Goal: Use online tool/utility: Utilize a website feature to perform a specific function

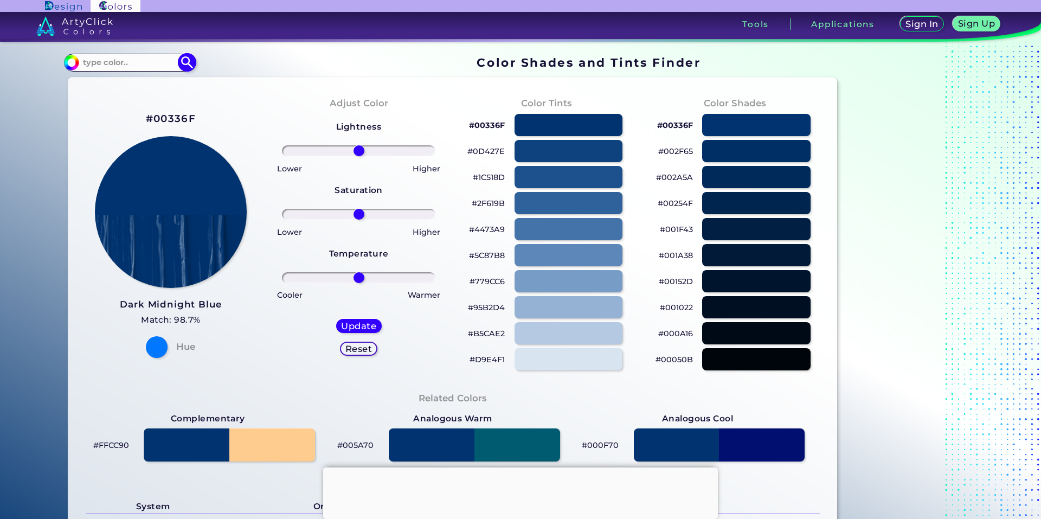
click at [111, 61] on input at bounding box center [129, 62] width 101 height 15
type input "a3a18f"
click at [184, 57] on img at bounding box center [187, 62] width 19 height 19
type input "#000000"
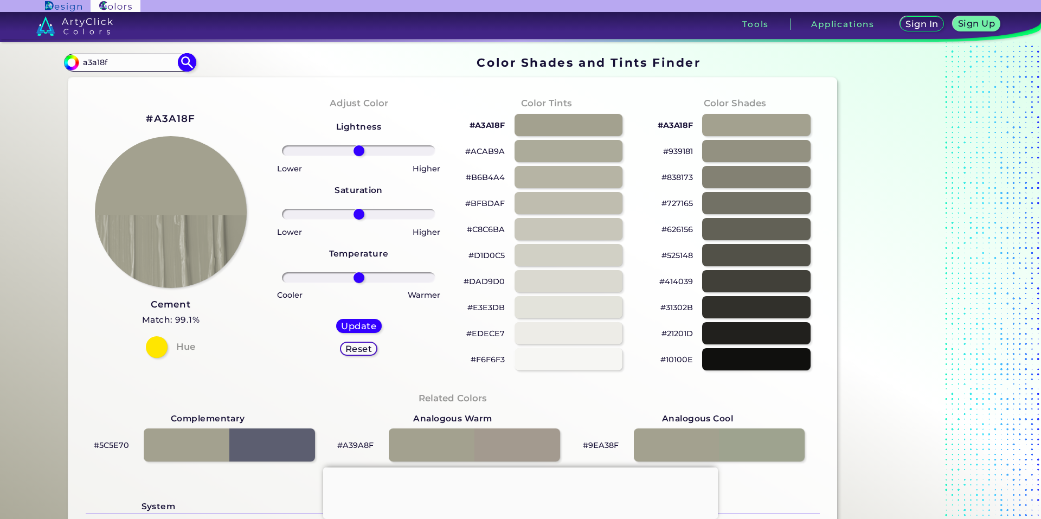
drag, startPoint x: 120, startPoint y: 63, endPoint x: 74, endPoint y: 62, distance: 45.6
click at [74, 62] on div "#000000 a3a18f Acadia ◉ Acid Green ◉ Aero Blue ◉ Alabaster ◉ Albescent White ◉ …" at bounding box center [129, 62] width 131 height 17
paste input "2DC5A1"
type input "2DC5A1"
click at [184, 63] on img at bounding box center [187, 62] width 19 height 19
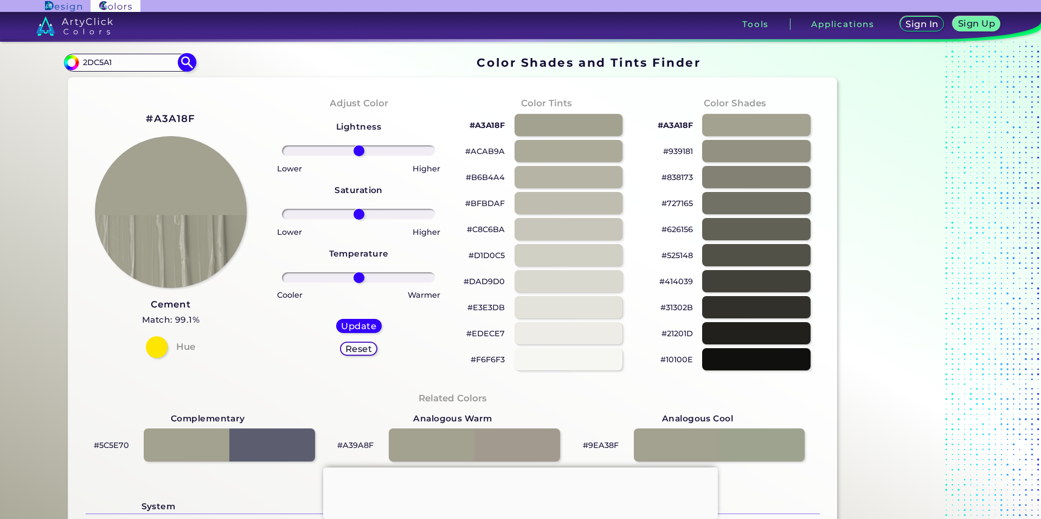
type input "#000000"
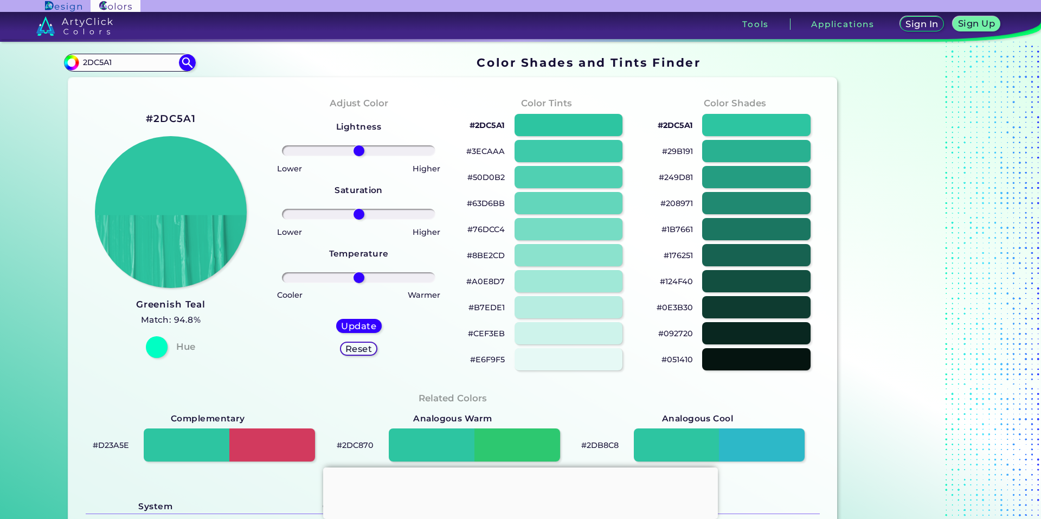
drag, startPoint x: 142, startPoint y: 66, endPoint x: 17, endPoint y: 54, distance: 125.3
click at [17, 54] on section "Color Shades Finder #000000 2DC5A1 Acadia ◉ Acid Green ◉ Aero Blue ◉ Alabaster …" at bounding box center [520, 280] width 1041 height 477
paste input "B08D57"
type input "B08D57"
click at [181, 65] on img at bounding box center [187, 62] width 19 height 19
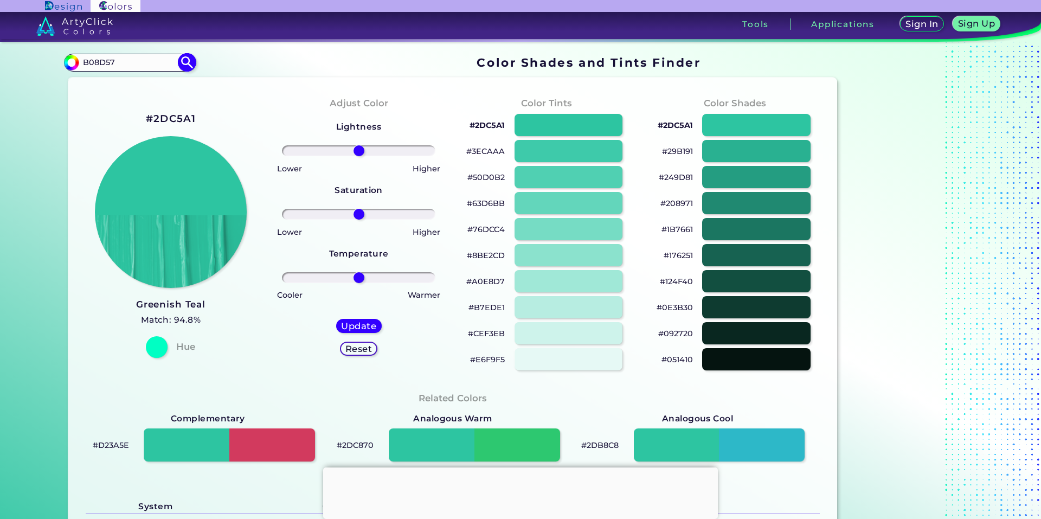
type input "#000000"
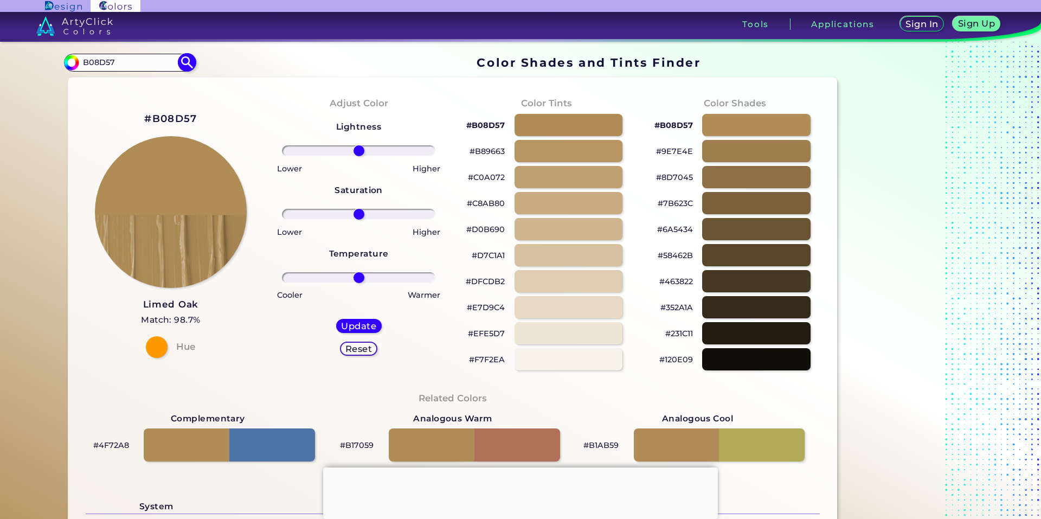
click at [111, 64] on input "B08D57" at bounding box center [129, 62] width 101 height 15
paste input "000000"
drag, startPoint x: 143, startPoint y: 64, endPoint x: 76, endPoint y: 62, distance: 67.3
click at [76, 62] on div "#000000 B08D57000000 Acadia ◉ Acid Green ◉ Aero Blue ◉ Alabaster ◉ Albescent Wh…" at bounding box center [129, 62] width 131 height 17
paste input
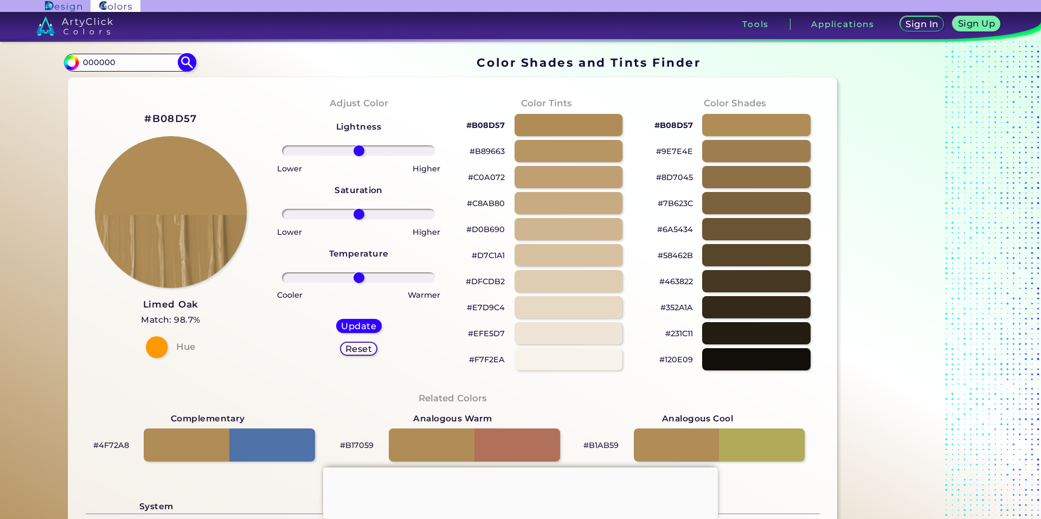
type input "000000"
click at [181, 61] on img at bounding box center [187, 62] width 19 height 19
type input "#000000"
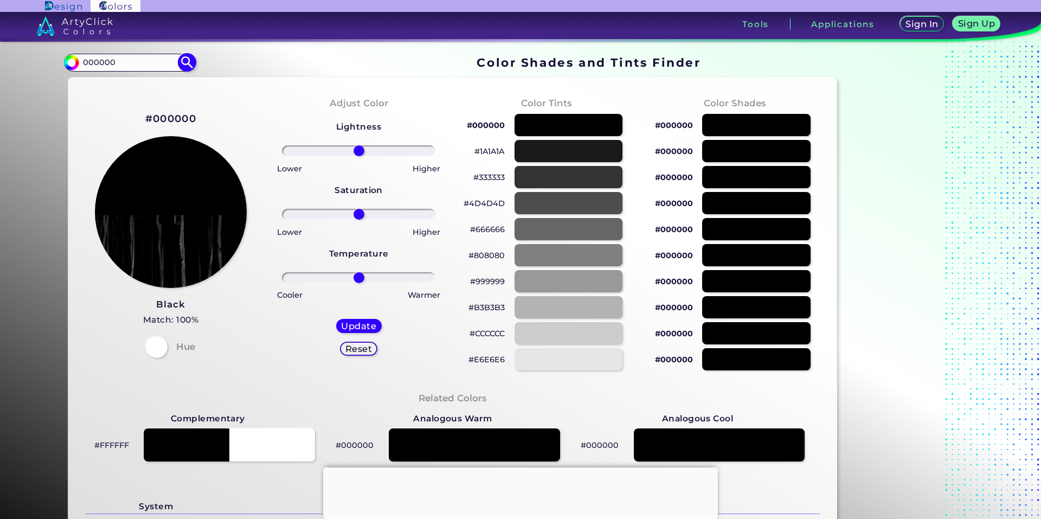
drag, startPoint x: 118, startPoint y: 65, endPoint x: 66, endPoint y: 62, distance: 51.6
click at [66, 62] on div "#000000 000000 Acadia ◉ Acid Green ◉ Aero Blue ◉ Alabaster ◉ Albescent White ◉ …" at bounding box center [129, 62] width 131 height 17
paste input "F7F7F7"
type input "F7F7F7"
click at [181, 61] on img at bounding box center [187, 62] width 19 height 19
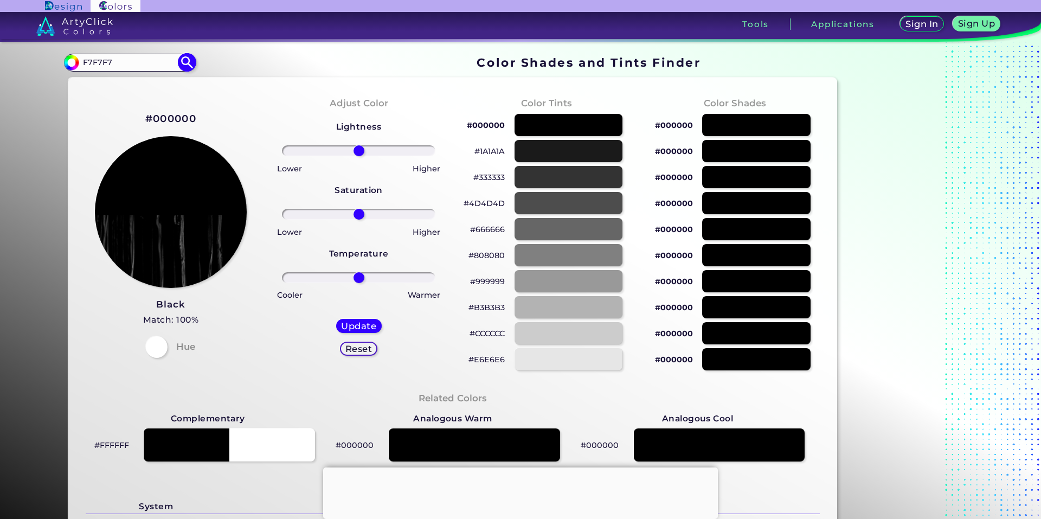
type input "#000000"
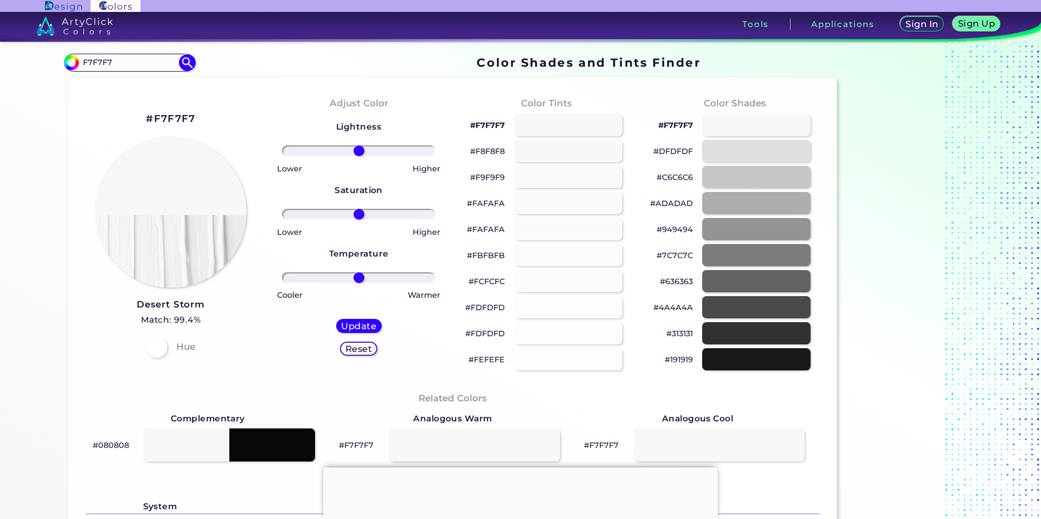
drag, startPoint x: 136, startPoint y: 58, endPoint x: 38, endPoint y: 56, distance: 98.2
click at [38, 56] on div "Color Shades Finder #000000 F7F7F7 Acadia ◉ Acid Green ◉ Aero Blue ◉ Alabaster …" at bounding box center [521, 442] width 976 height 801
paste input "2DC5A1"
type input "2DC5A1"
click at [190, 62] on img at bounding box center [187, 62] width 19 height 19
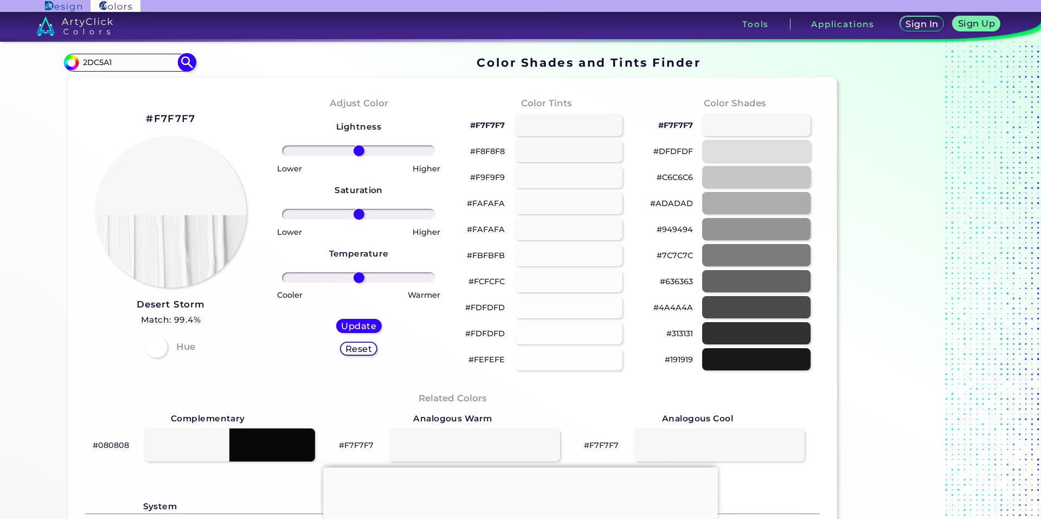
type input "#000000"
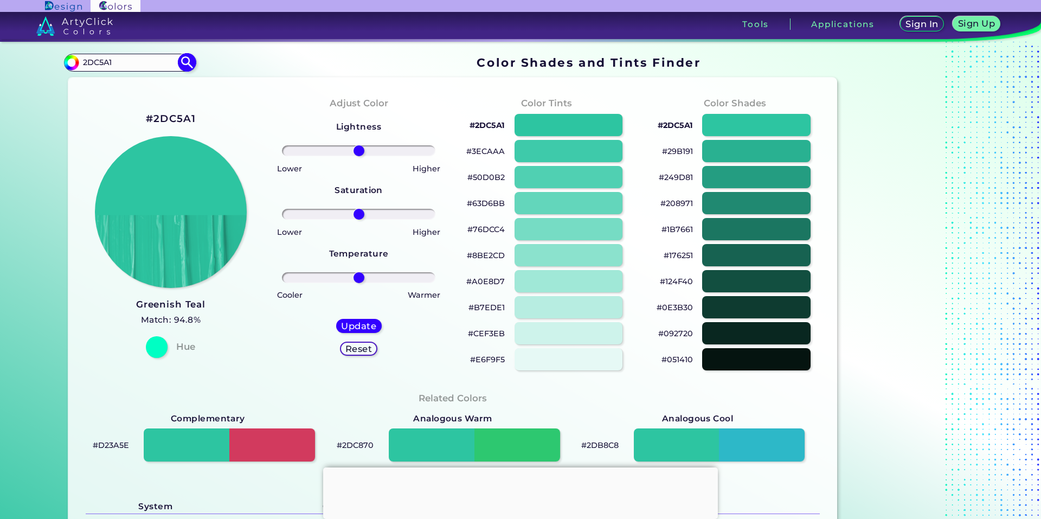
drag, startPoint x: 120, startPoint y: 63, endPoint x: 81, endPoint y: 55, distance: 40.0
click at [81, 55] on input "2DC5A1" at bounding box center [129, 62] width 101 height 15
paste input "B08D57"
type input "B08D57"
click at [182, 64] on img at bounding box center [187, 62] width 19 height 19
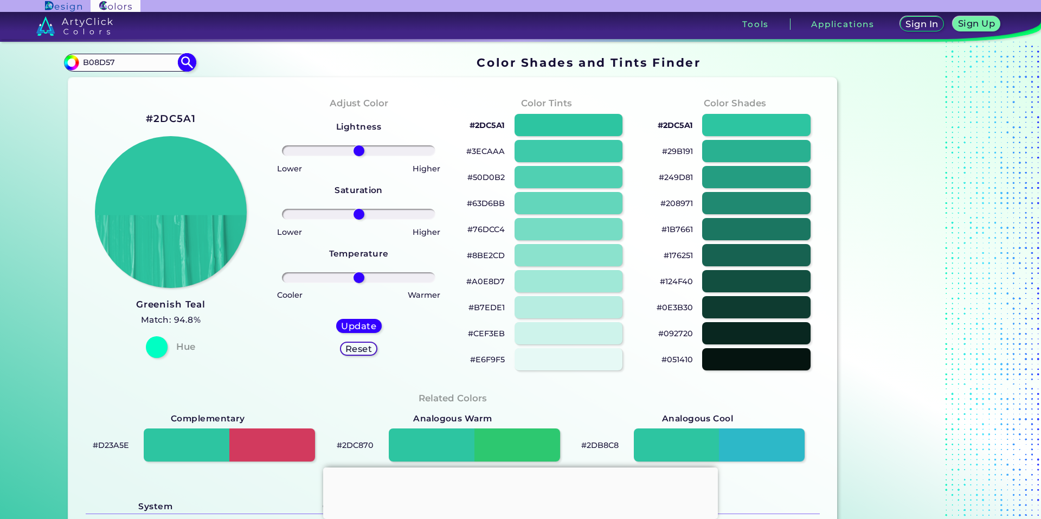
type input "#000000"
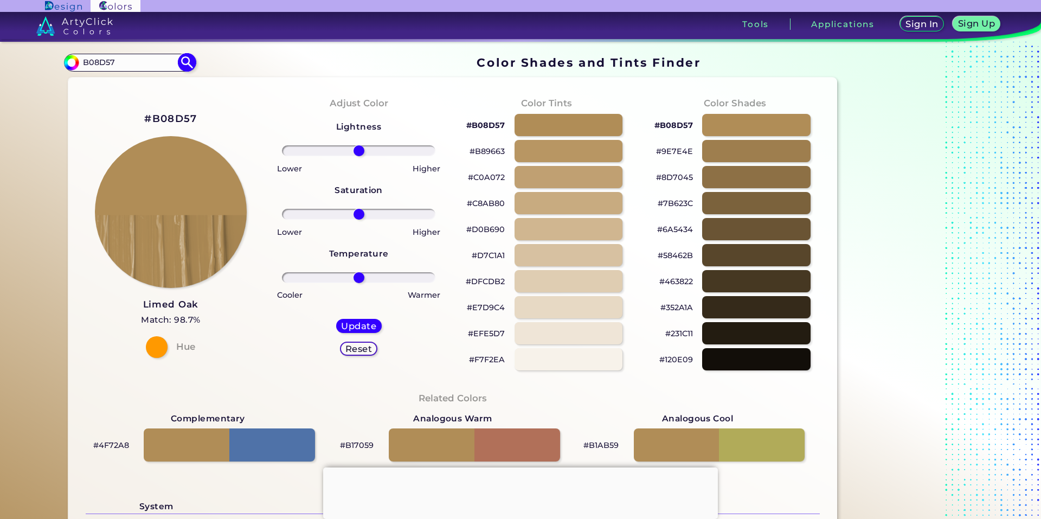
click at [116, 61] on input "B08D57" at bounding box center [129, 62] width 101 height 15
paste input "9C27B0"
type input "9C27B0"
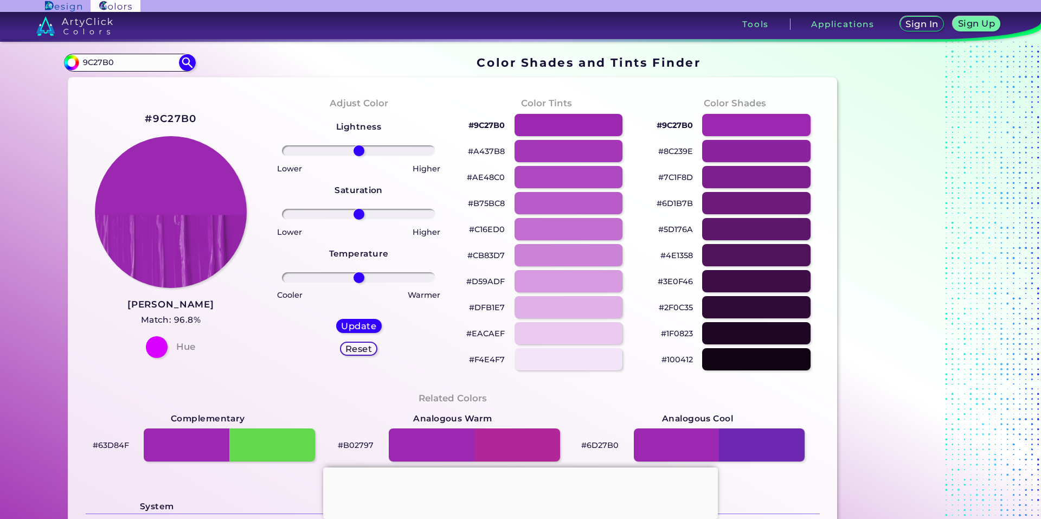
click at [194, 63] on section "#000000 9C27B0 Acadia ◉ Acid Green ◉ Aero Blue ◉ Alabaster ◉ Albescent White ◉ …" at bounding box center [453, 62] width 778 height 21
click at [126, 65] on input "9C27B0" at bounding box center [129, 62] width 101 height 15
click at [181, 64] on img at bounding box center [187, 62] width 19 height 19
drag, startPoint x: 113, startPoint y: 65, endPoint x: 81, endPoint y: 55, distance: 32.9
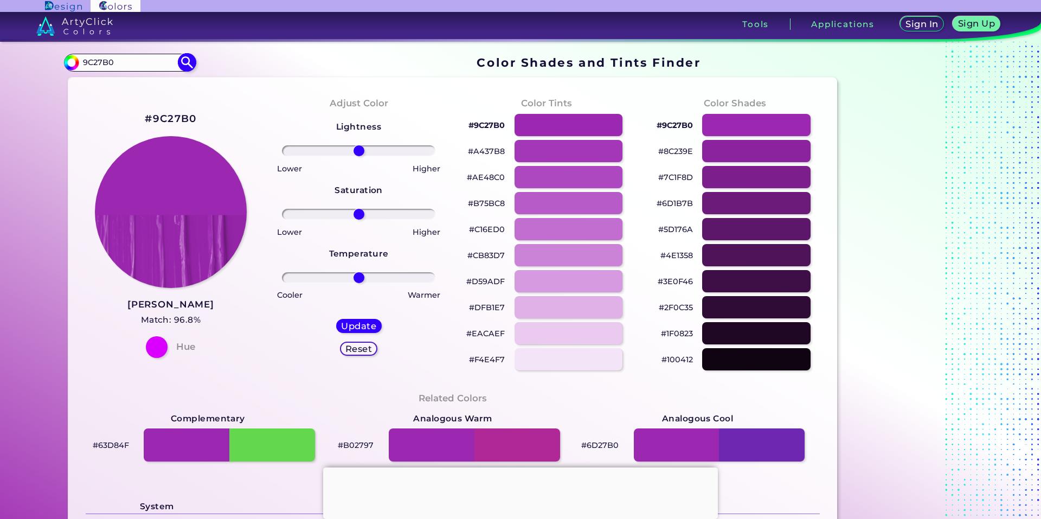
click at [81, 55] on input "9C27B0" at bounding box center [129, 62] width 101 height 15
click at [183, 63] on img at bounding box center [187, 62] width 19 height 19
type input "#000000"
drag, startPoint x: 119, startPoint y: 65, endPoint x: 44, endPoint y: 63, distance: 74.9
click at [44, 63] on div "Color Shades Finder #000000 9C27B0 Acadia ◉ Acid Green ◉ Aero Blue ◉ Alabaster …" at bounding box center [521, 442] width 976 height 801
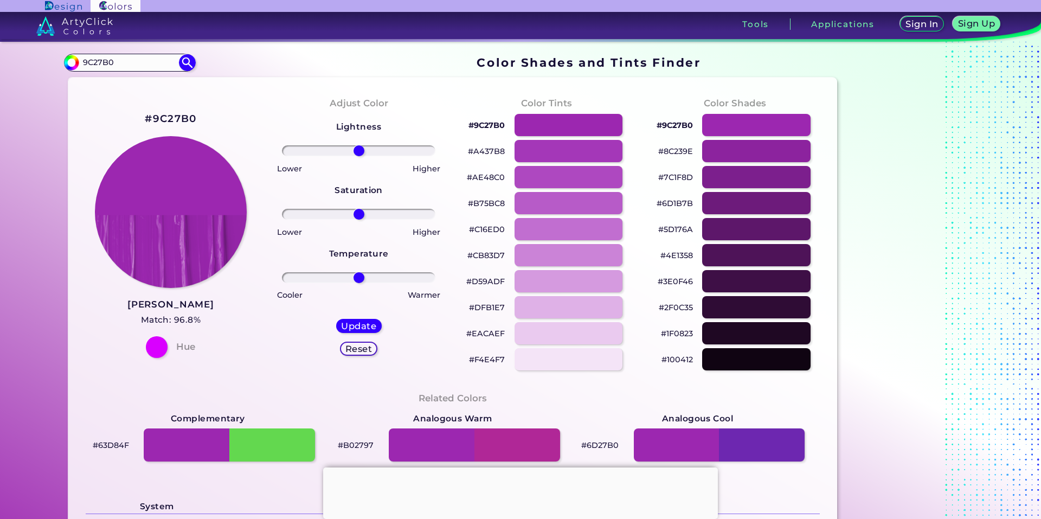
paste input "FF6B35"
type input "FF6B35"
click at [187, 61] on img at bounding box center [187, 62] width 19 height 19
type input "#000000"
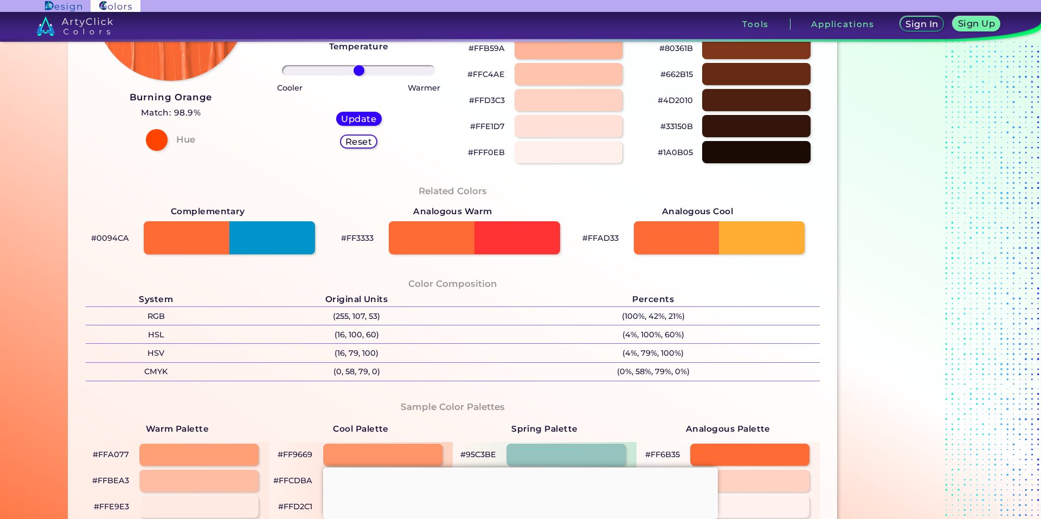
scroll to position [156, 0]
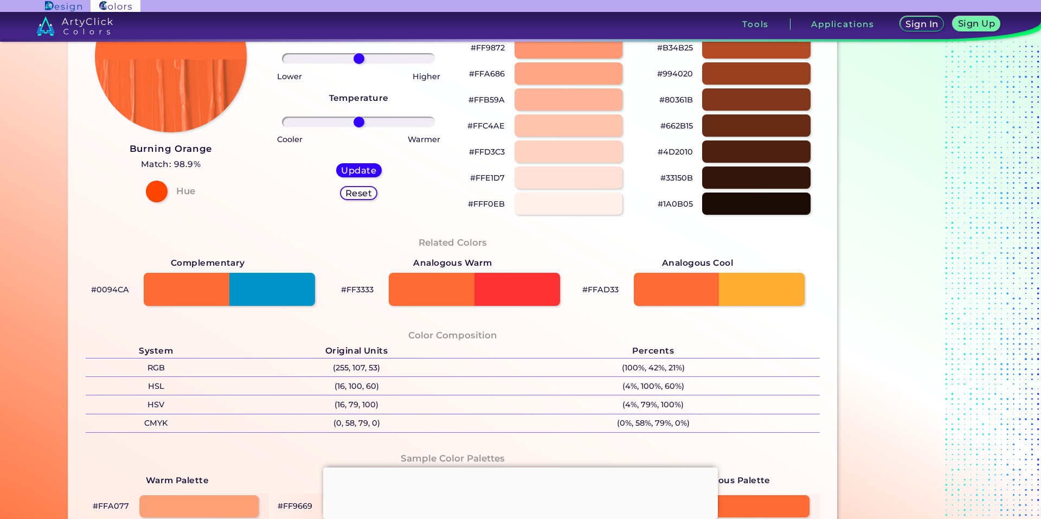
click at [349, 289] on p "#FF3333" at bounding box center [357, 289] width 33 height 13
copy p "FF3333"
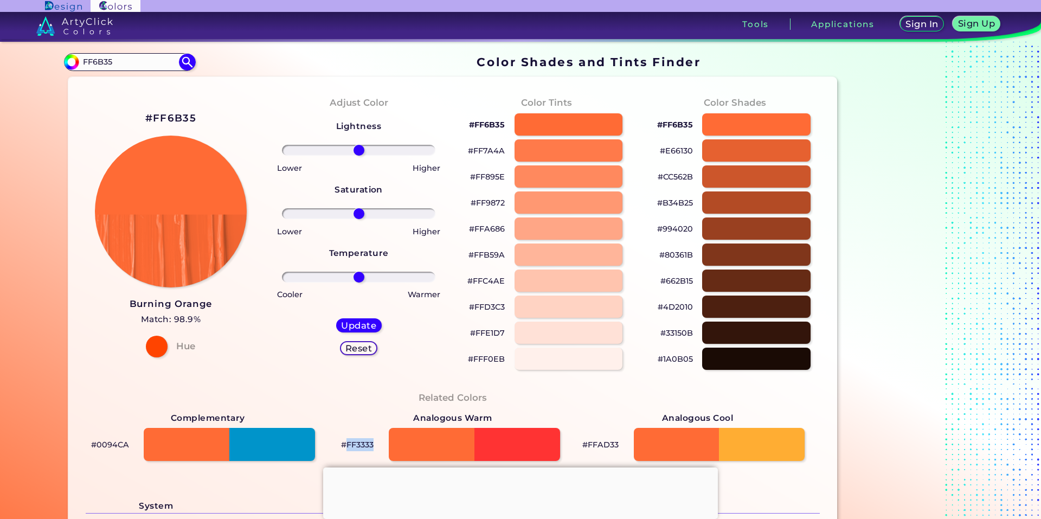
scroll to position [0, 0]
drag, startPoint x: 113, startPoint y: 63, endPoint x: 74, endPoint y: 54, distance: 40.7
click at [74, 54] on div "#000000 FF6B35 Acadia ◉ Acid Green ◉ Aero Blue ◉ Alabaster ◉ Albescent White ◉ …" at bounding box center [129, 62] width 131 height 17
paste input "3333"
paste input "FF3333"
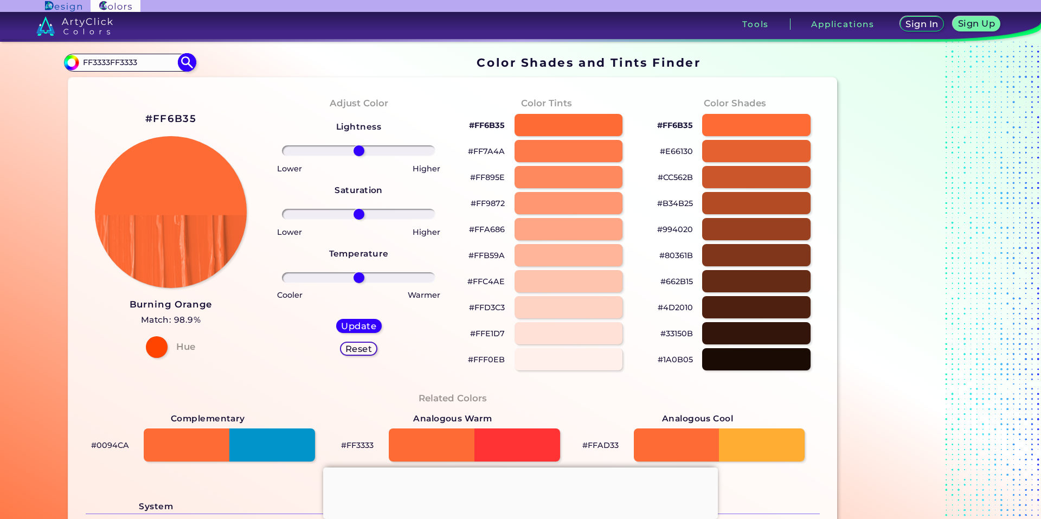
type input "FF3333FF3333"
click at [178, 63] on img at bounding box center [187, 62] width 19 height 19
type input "#000000"
drag, startPoint x: 160, startPoint y: 66, endPoint x: 109, endPoint y: 55, distance: 52.2
click at [109, 55] on input "FF3333FF3333" at bounding box center [129, 62] width 101 height 15
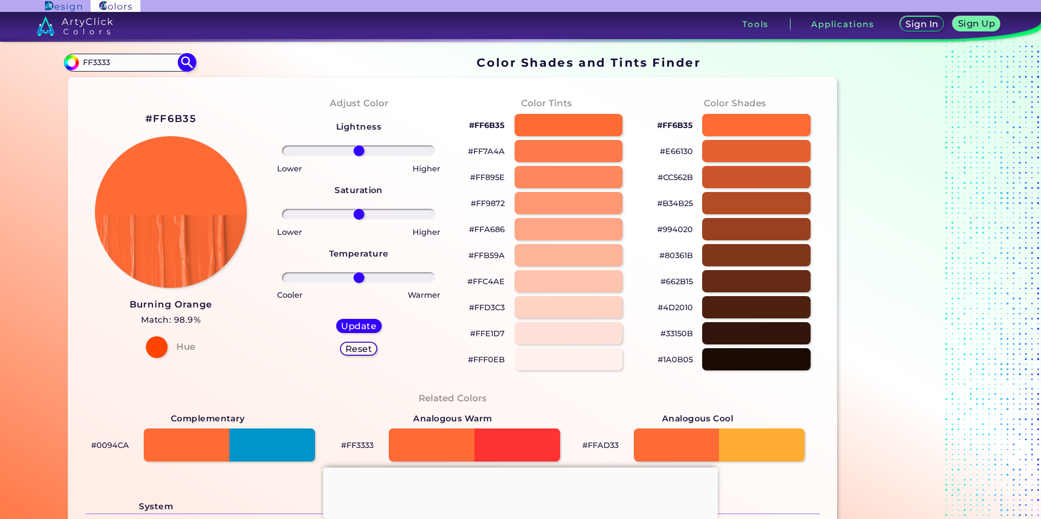
type input "FF3333"
type input "#000000"
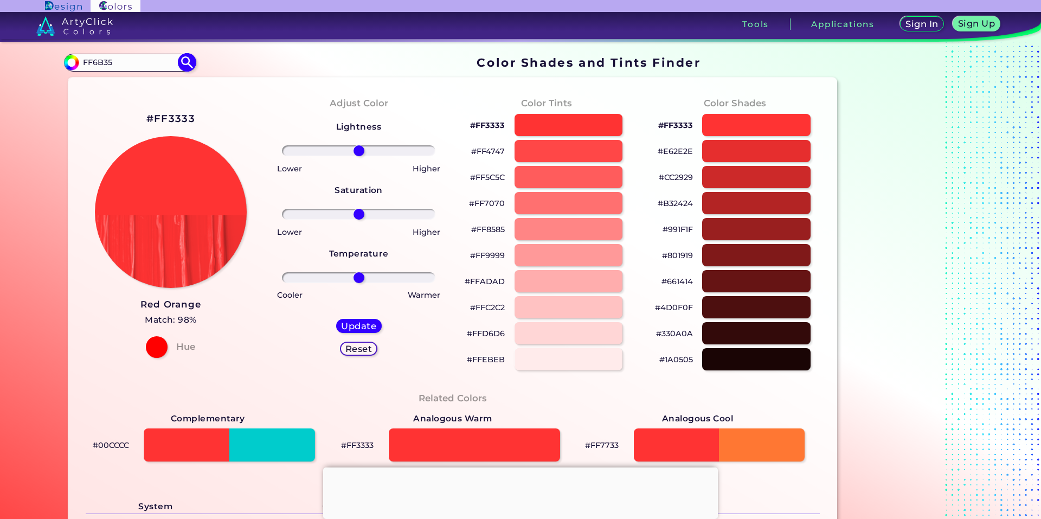
type input "FF6B35"
click at [187, 61] on img at bounding box center [187, 62] width 19 height 19
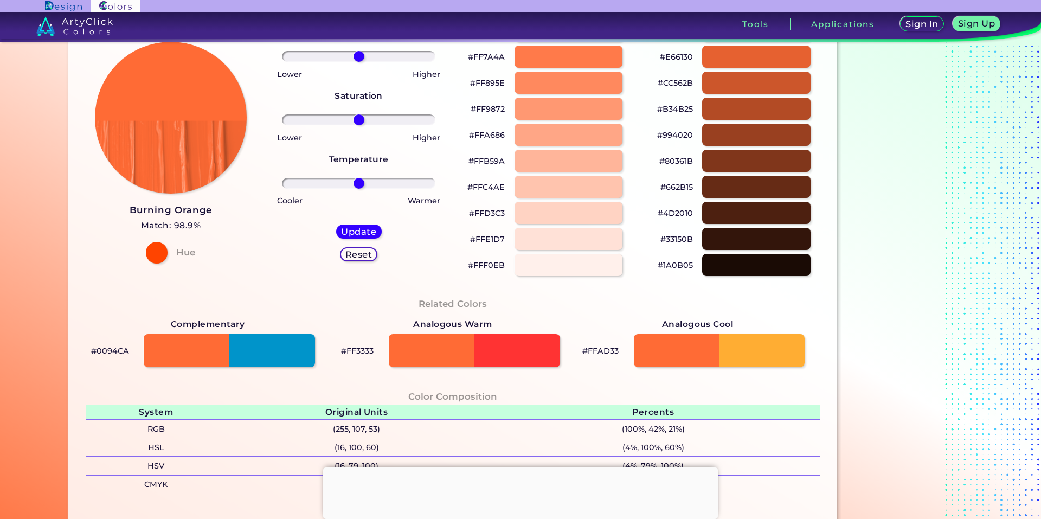
scroll to position [108, 0]
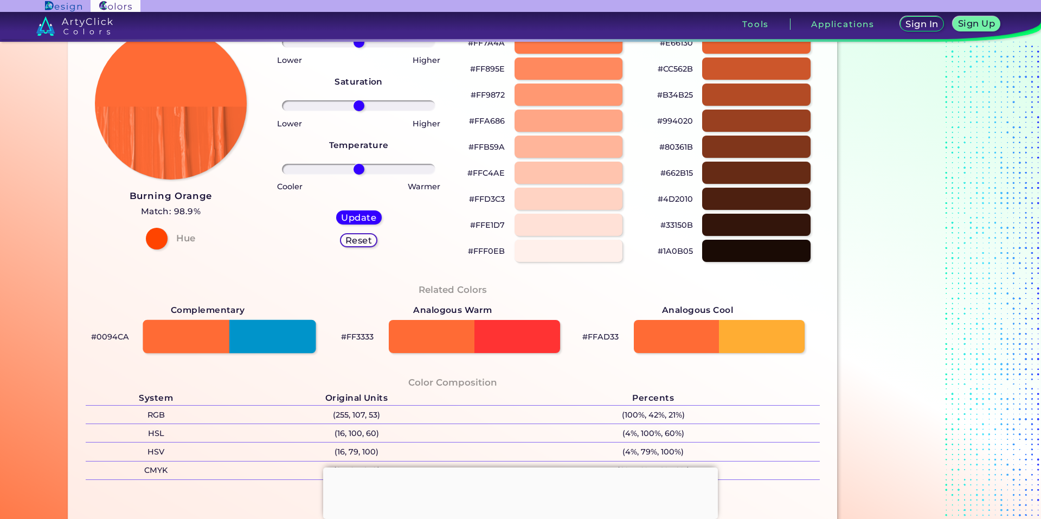
click at [281, 325] on div at bounding box center [229, 337] width 173 height 34
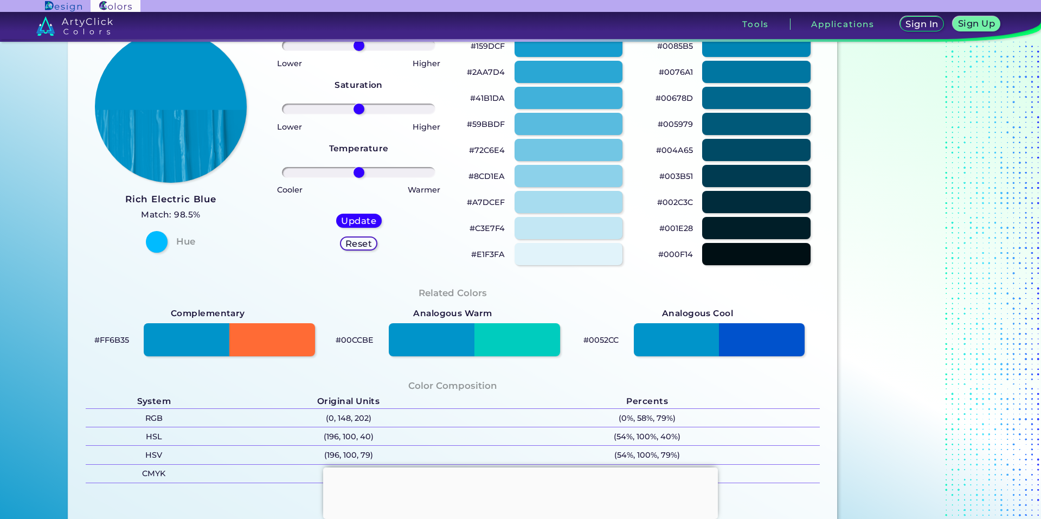
scroll to position [108, 0]
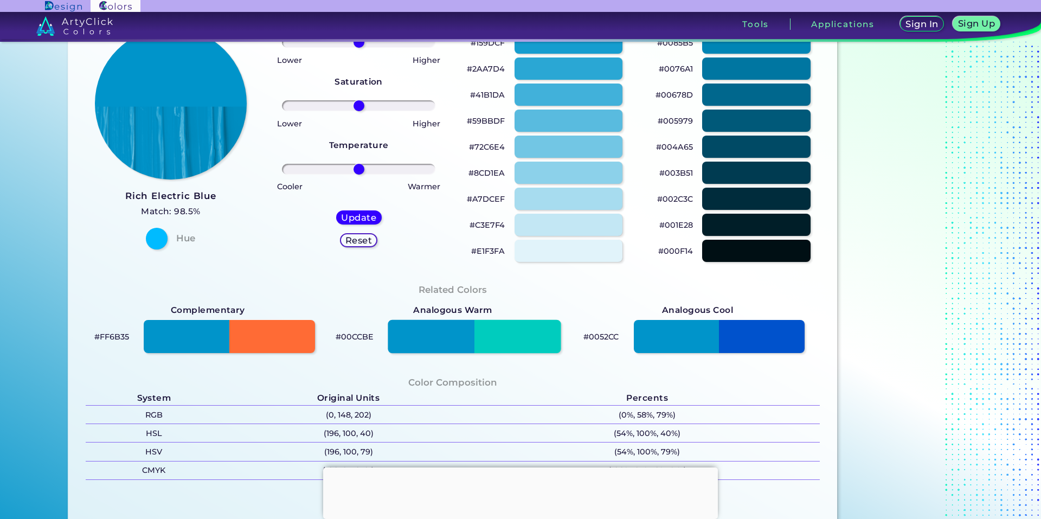
click at [527, 343] on div at bounding box center [474, 337] width 173 height 34
type input "#00ccbe"
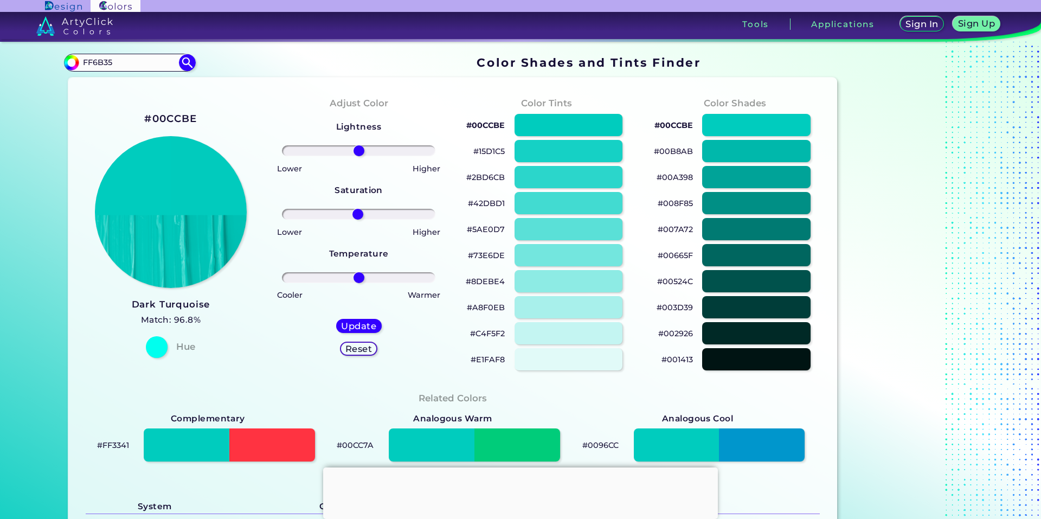
type input "0"
drag, startPoint x: 355, startPoint y: 214, endPoint x: 360, endPoint y: 207, distance: 9.0
click at [356, 214] on input "range" at bounding box center [358, 214] width 153 height 11
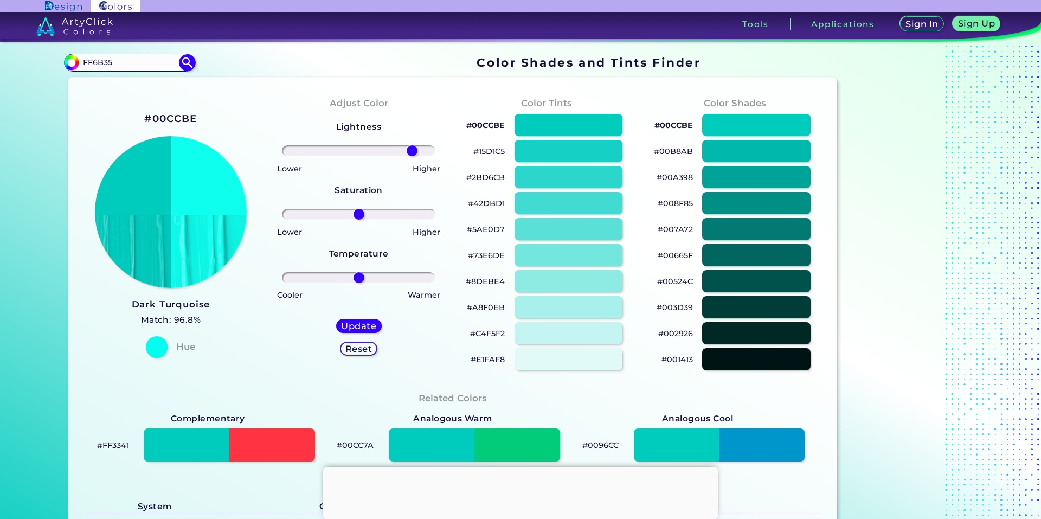
drag, startPoint x: 360, startPoint y: 155, endPoint x: 401, endPoint y: 180, distance: 47.7
type input "76"
click at [410, 156] on input "range" at bounding box center [358, 150] width 153 height 11
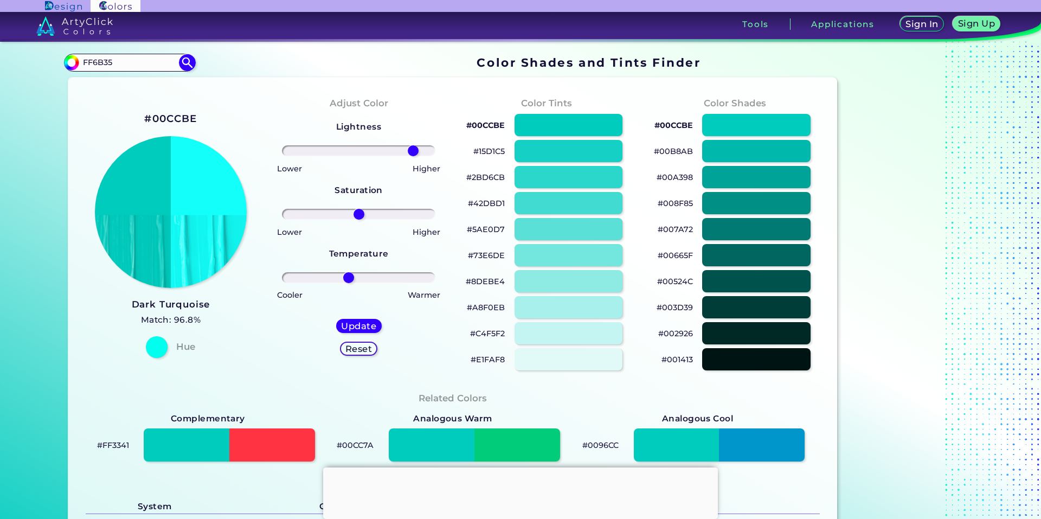
drag, startPoint x: 356, startPoint y: 277, endPoint x: 346, endPoint y: 281, distance: 11.4
click at [346, 281] on input "range" at bounding box center [358, 277] width 153 height 11
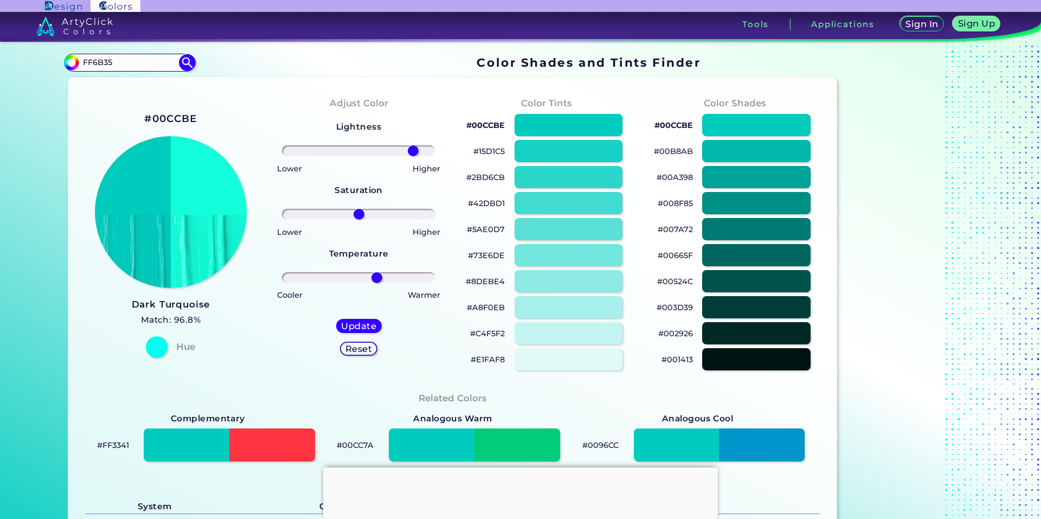
drag, startPoint x: 346, startPoint y: 275, endPoint x: 374, endPoint y: 293, distance: 33.7
type input "25"
click at [374, 283] on input "range" at bounding box center [358, 277] width 153 height 11
drag, startPoint x: 357, startPoint y: 208, endPoint x: 354, endPoint y: 220, distance: 12.0
click at [354, 220] on div at bounding box center [358, 214] width 171 height 13
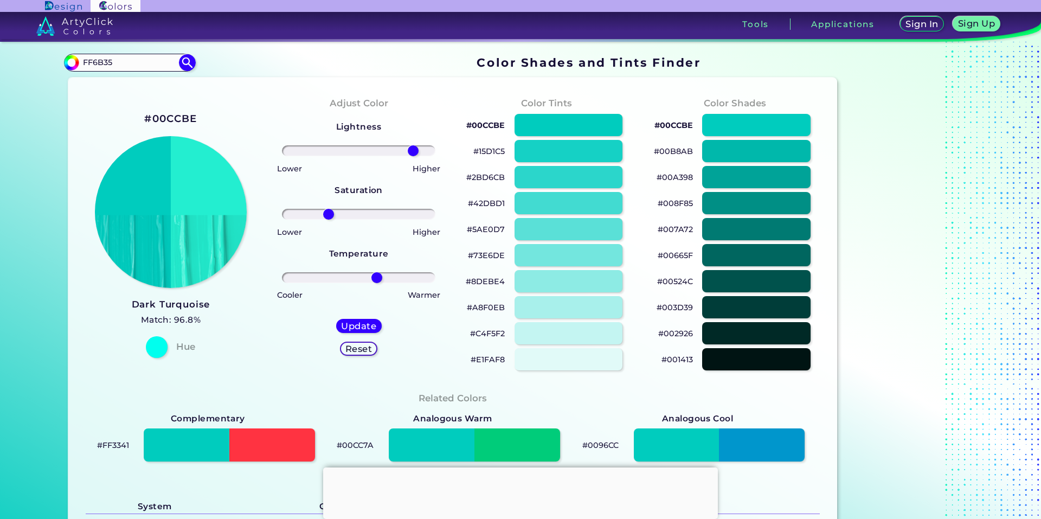
drag, startPoint x: 354, startPoint y: 216, endPoint x: 329, endPoint y: 219, distance: 24.6
click at [326, 220] on input "range" at bounding box center [358, 214] width 153 height 11
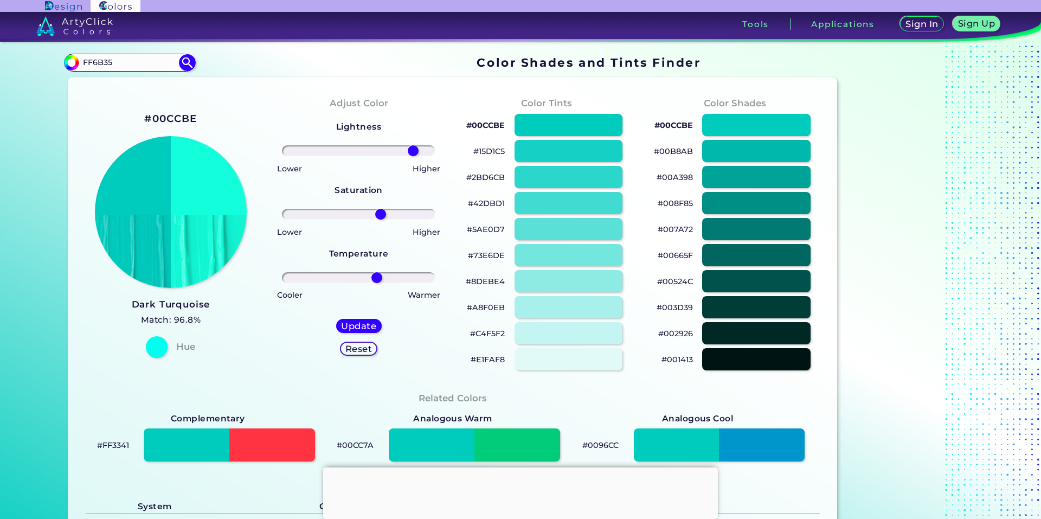
drag, startPoint x: 322, startPoint y: 210, endPoint x: 378, endPoint y: 206, distance: 56.1
type input "31"
click at [378, 209] on input "range" at bounding box center [358, 214] width 153 height 11
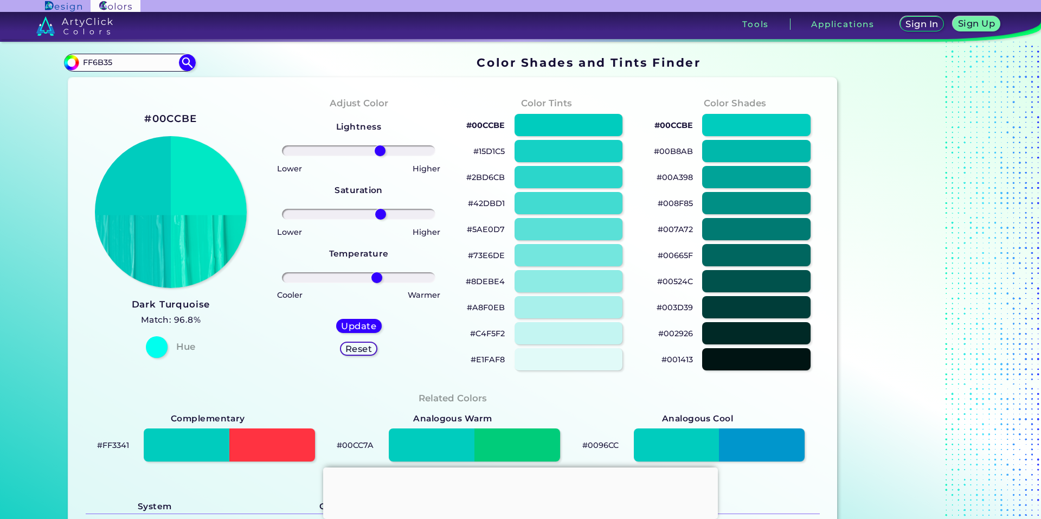
drag, startPoint x: 412, startPoint y: 150, endPoint x: 377, endPoint y: 165, distance: 37.6
type input "30"
click at [377, 156] on input "range" at bounding box center [358, 150] width 153 height 11
click at [354, 326] on h5 "Update" at bounding box center [359, 326] width 32 height 8
type input "#00e8c5"
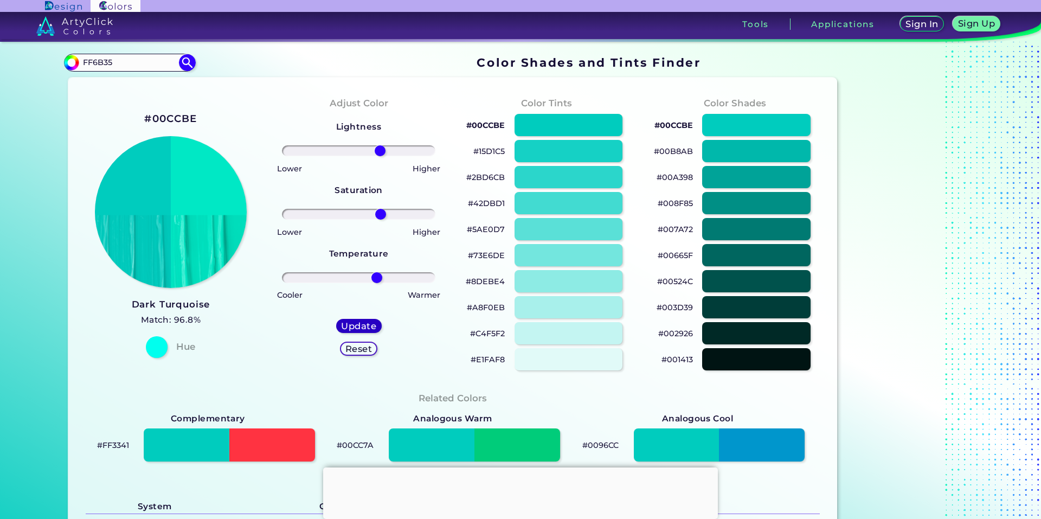
type input "0"
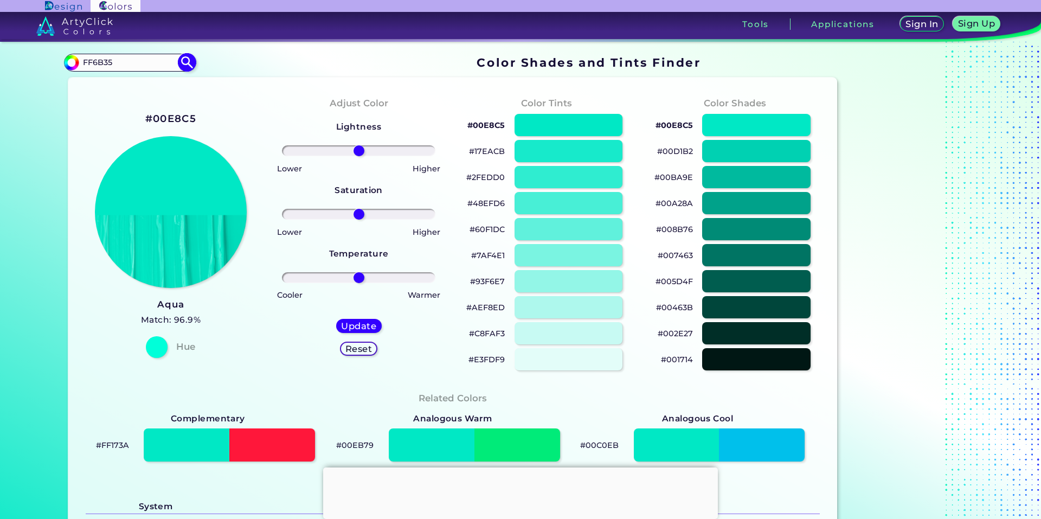
drag, startPoint x: 111, startPoint y: 67, endPoint x: 82, endPoint y: 54, distance: 31.6
click at [82, 54] on div "#00e8c5 FF6B35 Acadia ◉ Acid Green ◉ Aero Blue ◉ Alabaster ◉ Albescent White ◉ …" at bounding box center [129, 62] width 131 height 17
paste input "044660"
type input "044660"
click at [181, 61] on img at bounding box center [187, 62] width 19 height 19
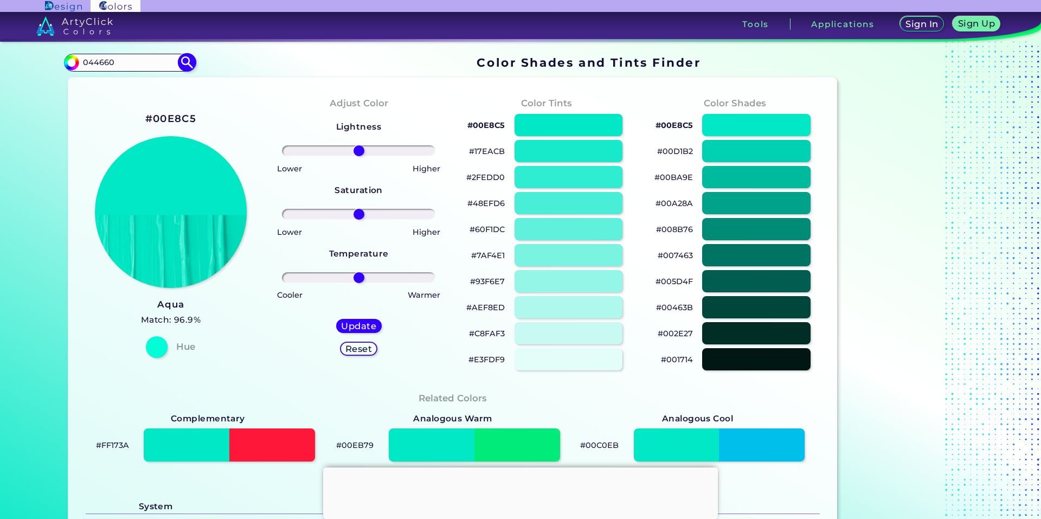
type input "#000000"
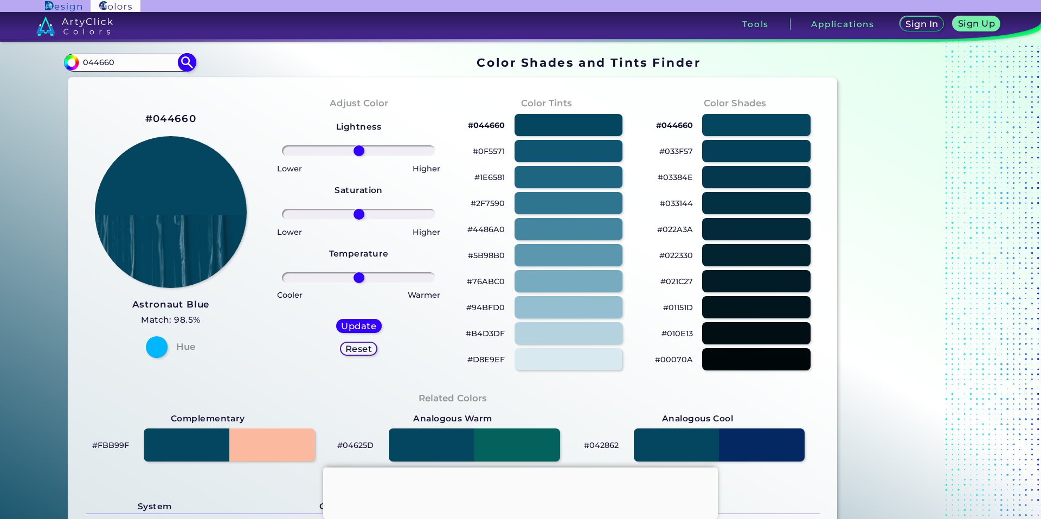
click at [107, 65] on input "044660" at bounding box center [129, 62] width 101 height 15
click at [120, 65] on input "044660" at bounding box center [129, 62] width 101 height 15
drag, startPoint x: 120, startPoint y: 65, endPoint x: 75, endPoint y: 66, distance: 45.0
click at [75, 66] on div "#000000 044660 Acadia ◉ Acid Green ◉ Aero Blue ◉ Alabaster ◉ Albescent White ◉ …" at bounding box center [129, 62] width 131 height 17
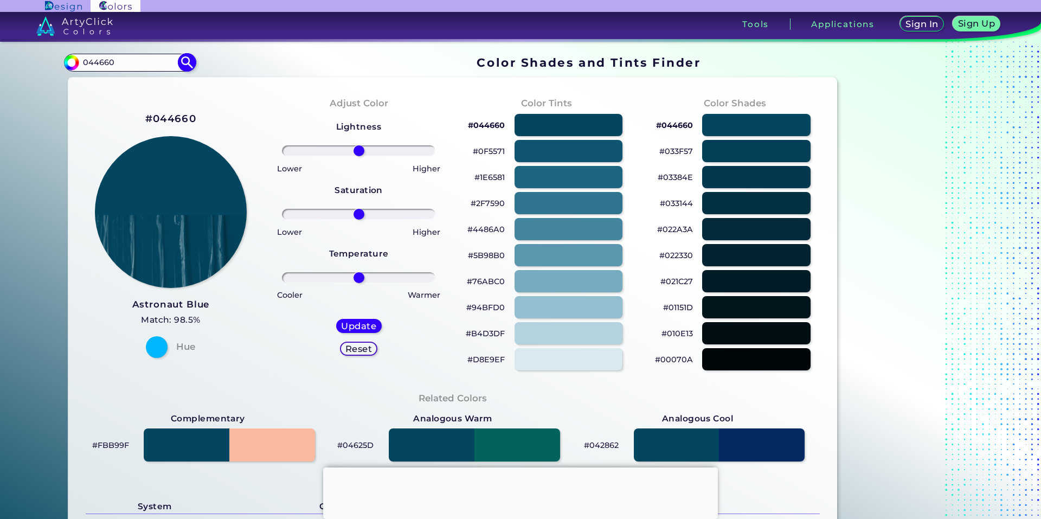
paste input "0E8C5"
type input "00E8C5"
click at [187, 63] on img at bounding box center [187, 62] width 19 height 19
type input "#000000"
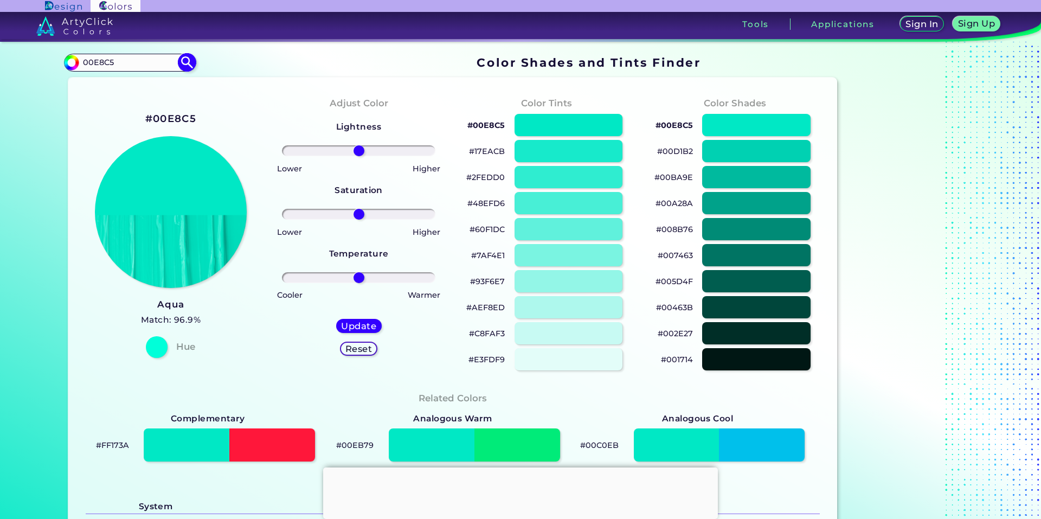
click at [117, 60] on input "00E8C5" at bounding box center [129, 62] width 101 height 15
paste input "1BB4F1"
drag, startPoint x: 143, startPoint y: 63, endPoint x: 22, endPoint y: 70, distance: 121.7
click at [22, 70] on section "Color Shades Finder #000000 00E8C51BB4F1 Acadia ◉ Acid Green ◉ Aero Blue ◉ Alab…" at bounding box center [520, 280] width 1041 height 477
paste input
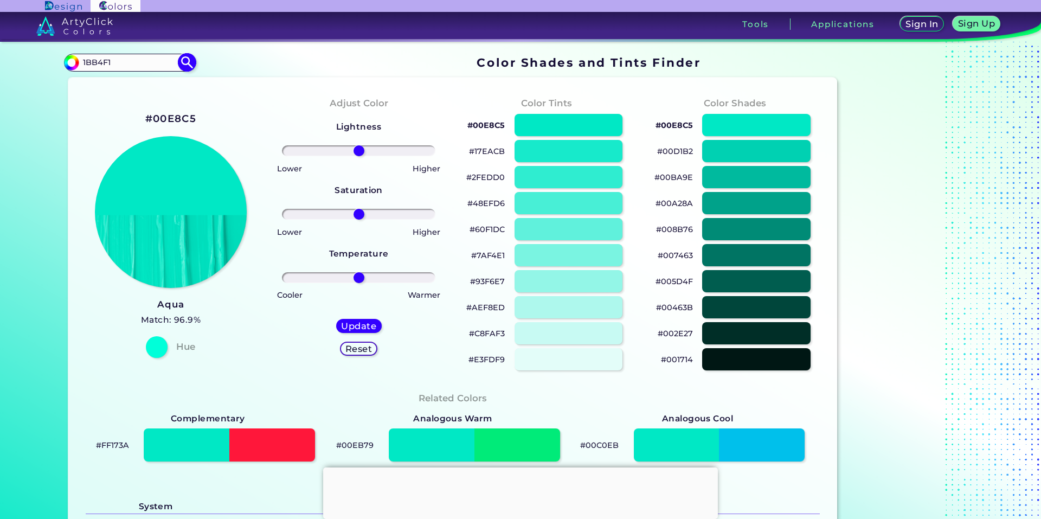
type input "1BB4F1"
click at [179, 63] on img at bounding box center [187, 62] width 19 height 19
type input "#000000"
